Goal: Information Seeking & Learning: Learn about a topic

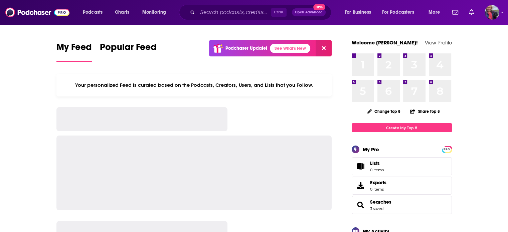
click at [256, 11] on input "Search podcasts, credits, & more..." at bounding box center [235, 12] width 74 height 11
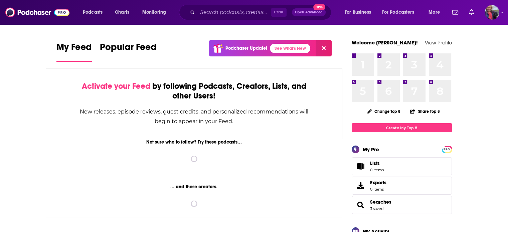
click at [250, 12] on input "Search podcasts, credits, & more..." at bounding box center [235, 12] width 74 height 11
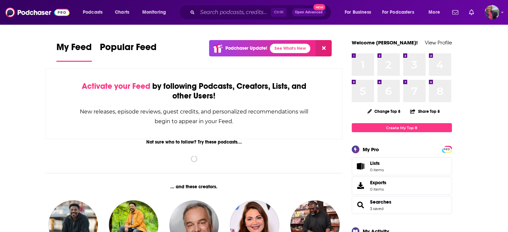
click at [250, 12] on input "Search podcasts, credits, & more..." at bounding box center [235, 12] width 74 height 11
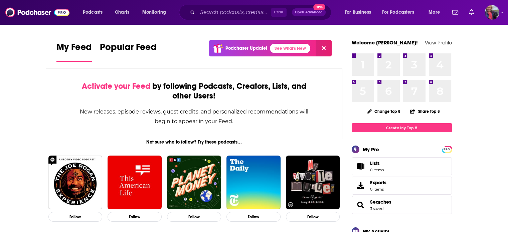
click at [240, 13] on input "Search podcasts, credits, & more..." at bounding box center [235, 12] width 74 height 11
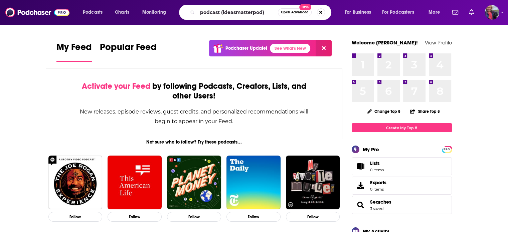
click at [224, 12] on input "podcast (ideasmatterpod)" at bounding box center [238, 12] width 81 height 11
click at [222, 13] on input "podcast (ideasmatterpod)" at bounding box center [238, 12] width 81 height 11
click at [261, 12] on input "ideasmatterpod)" at bounding box center [238, 12] width 81 height 11
type input "ideasmatterpod"
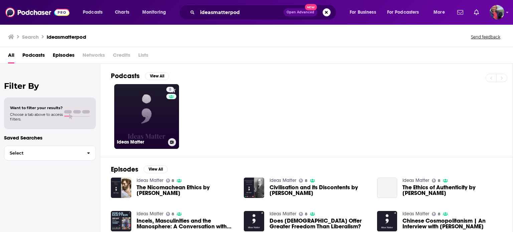
click at [153, 109] on link "8 Ideas Matter" at bounding box center [146, 116] width 65 height 65
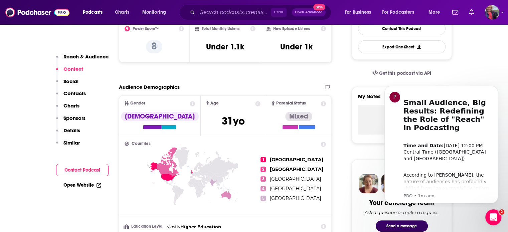
scroll to position [201, 0]
